Goal: Task Accomplishment & Management: Complete application form

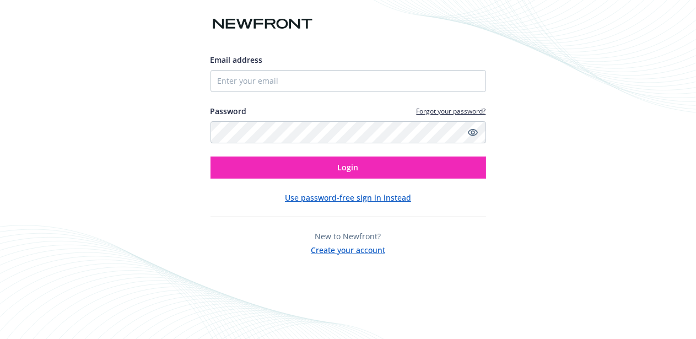
click at [356, 200] on button "Use password-free sign in instead" at bounding box center [348, 198] width 126 height 12
click at [348, 250] on button "Create your account" at bounding box center [348, 249] width 74 height 14
